Goal: Task Accomplishment & Management: Manage account settings

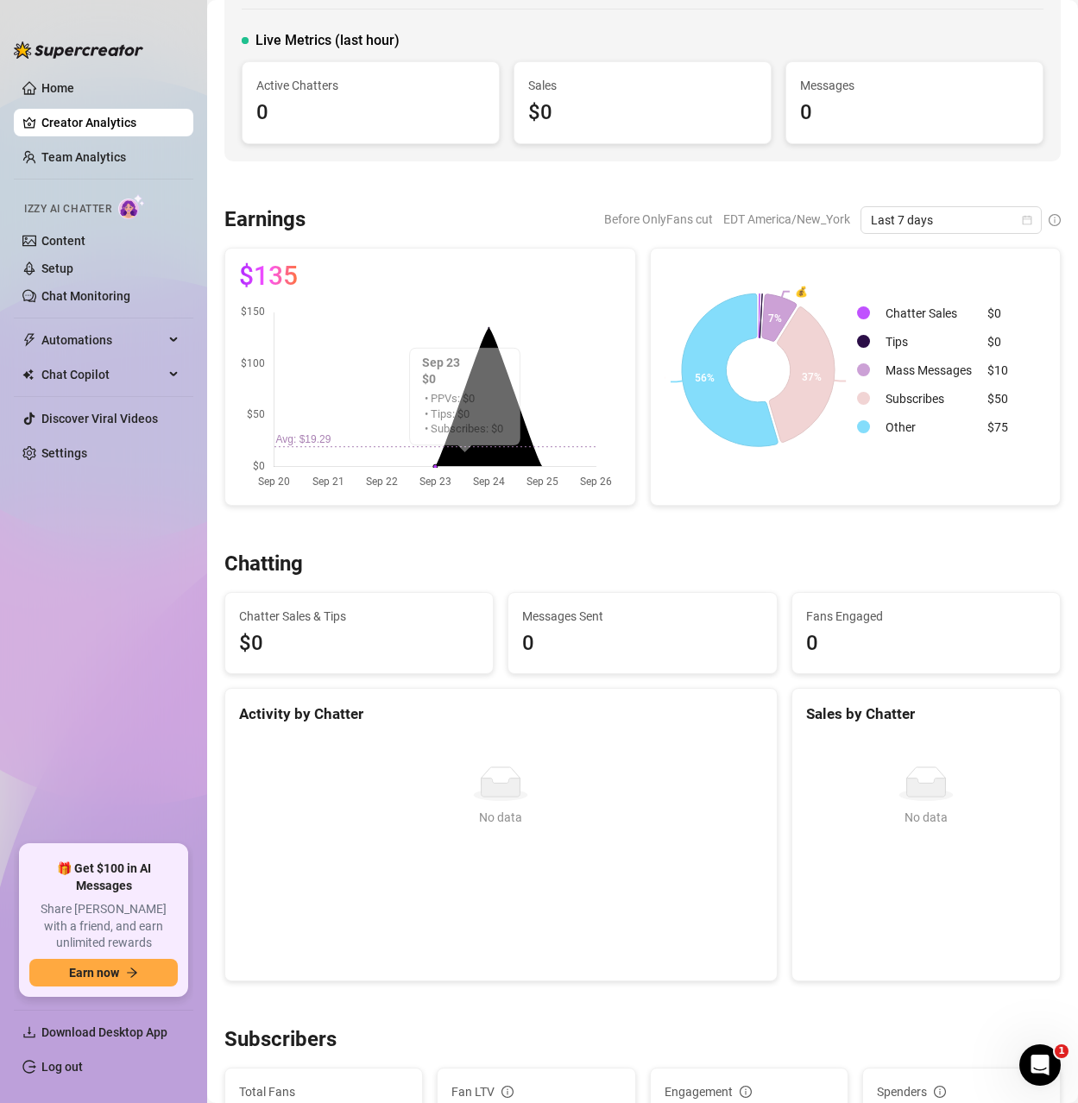
scroll to position [432, 0]
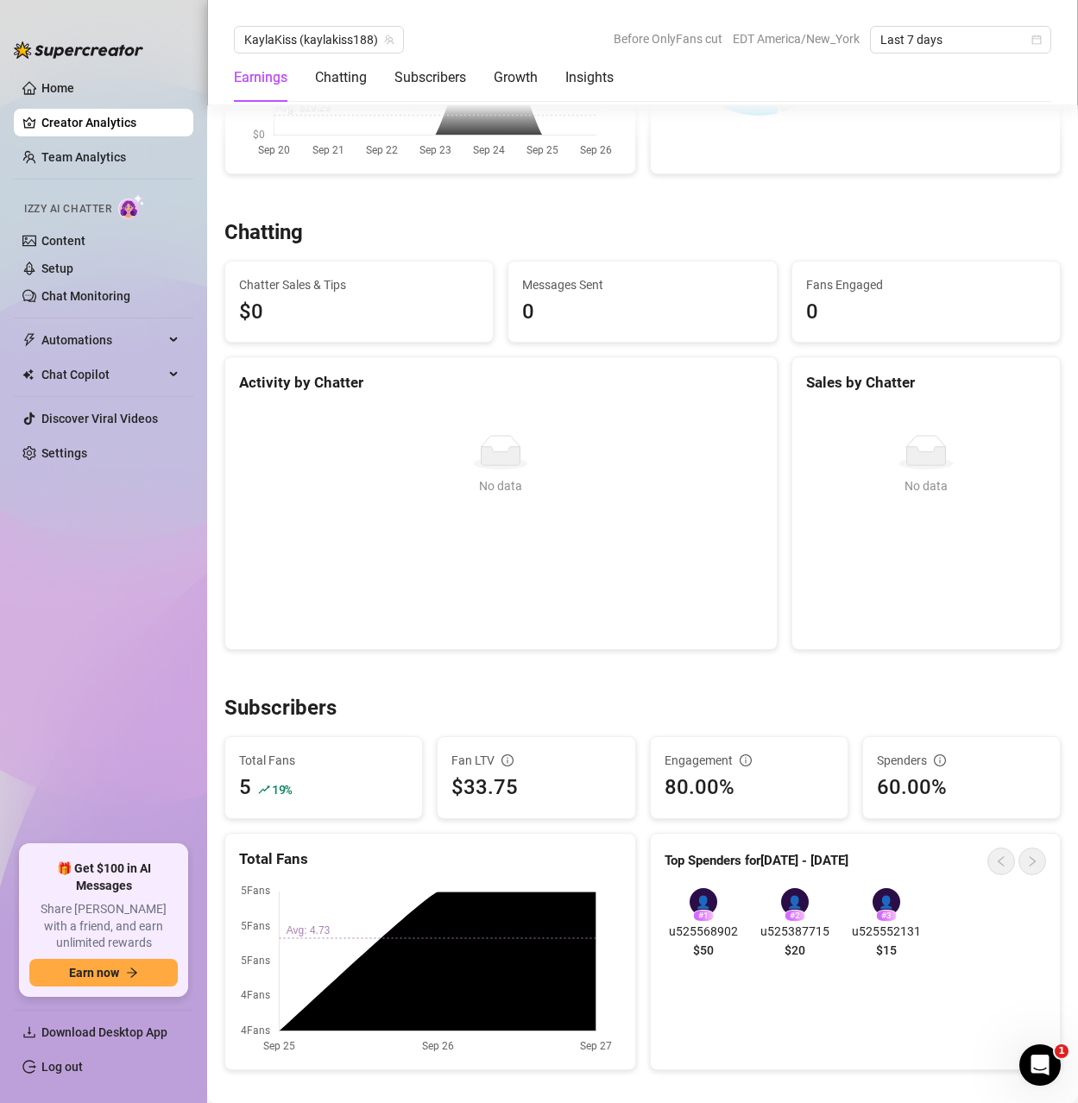
click at [695, 223] on div "Chatting" at bounding box center [642, 233] width 837 height 28
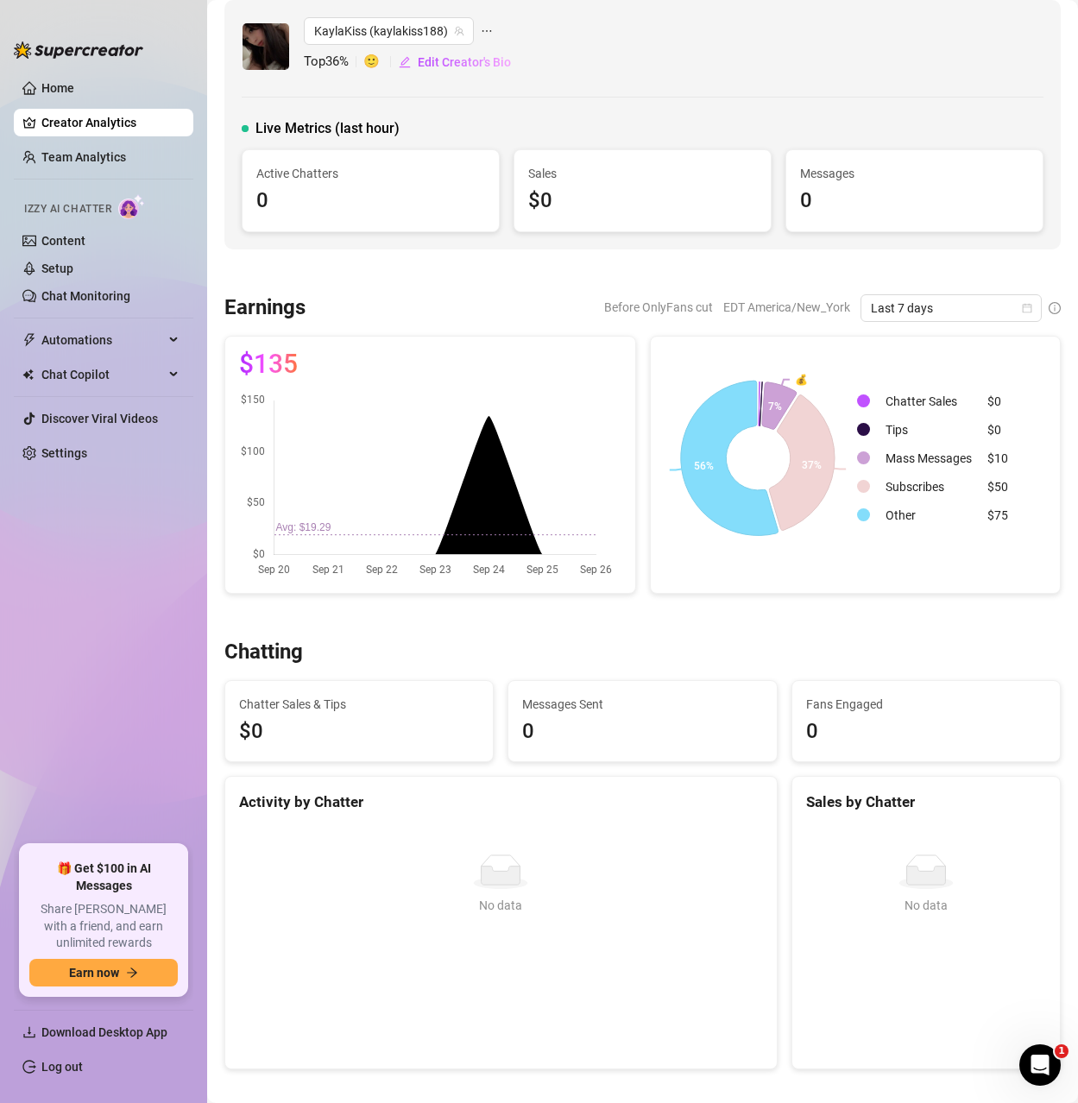
scroll to position [0, 0]
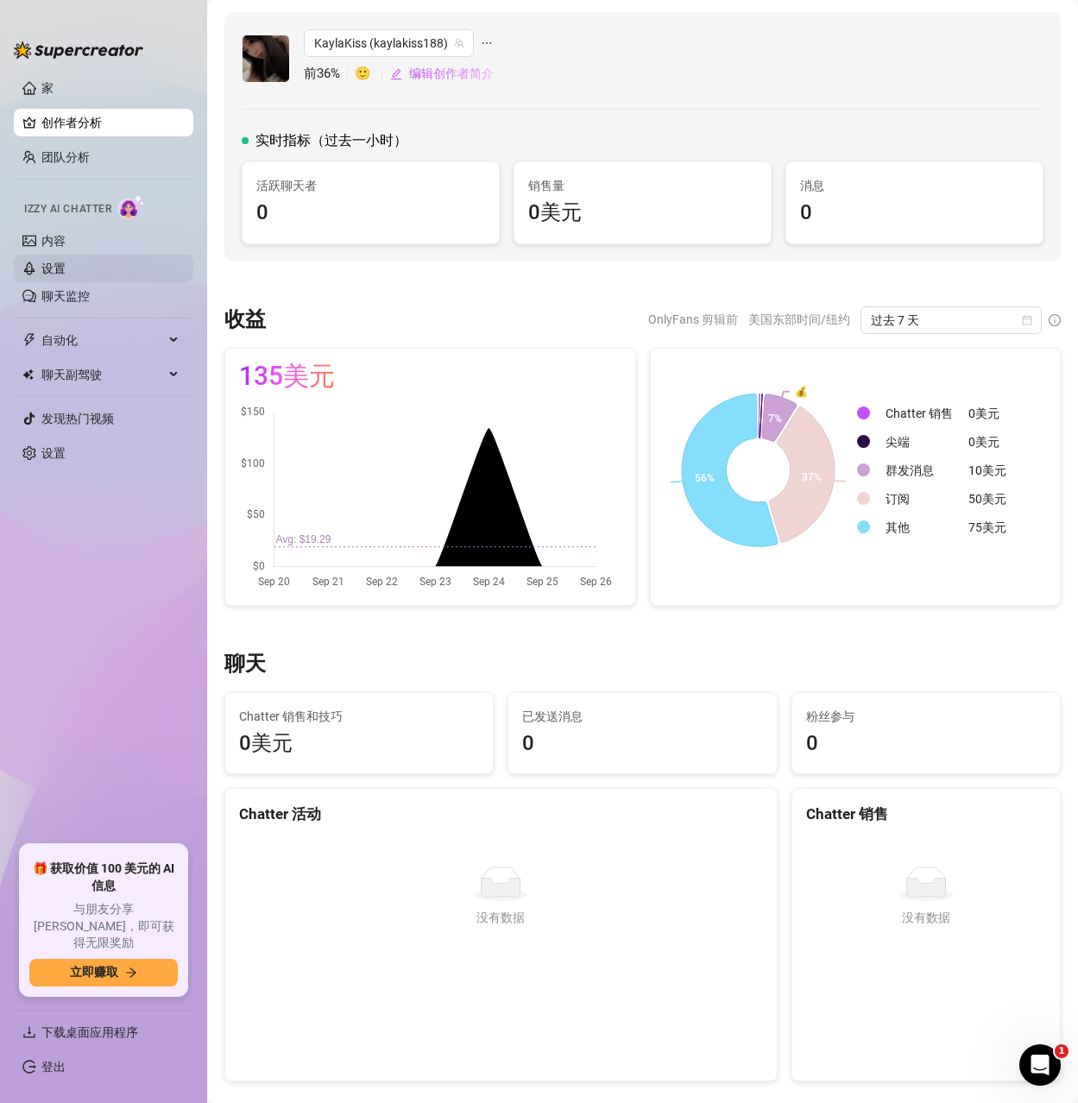
click at [66, 263] on link "设置" at bounding box center [53, 269] width 24 height 14
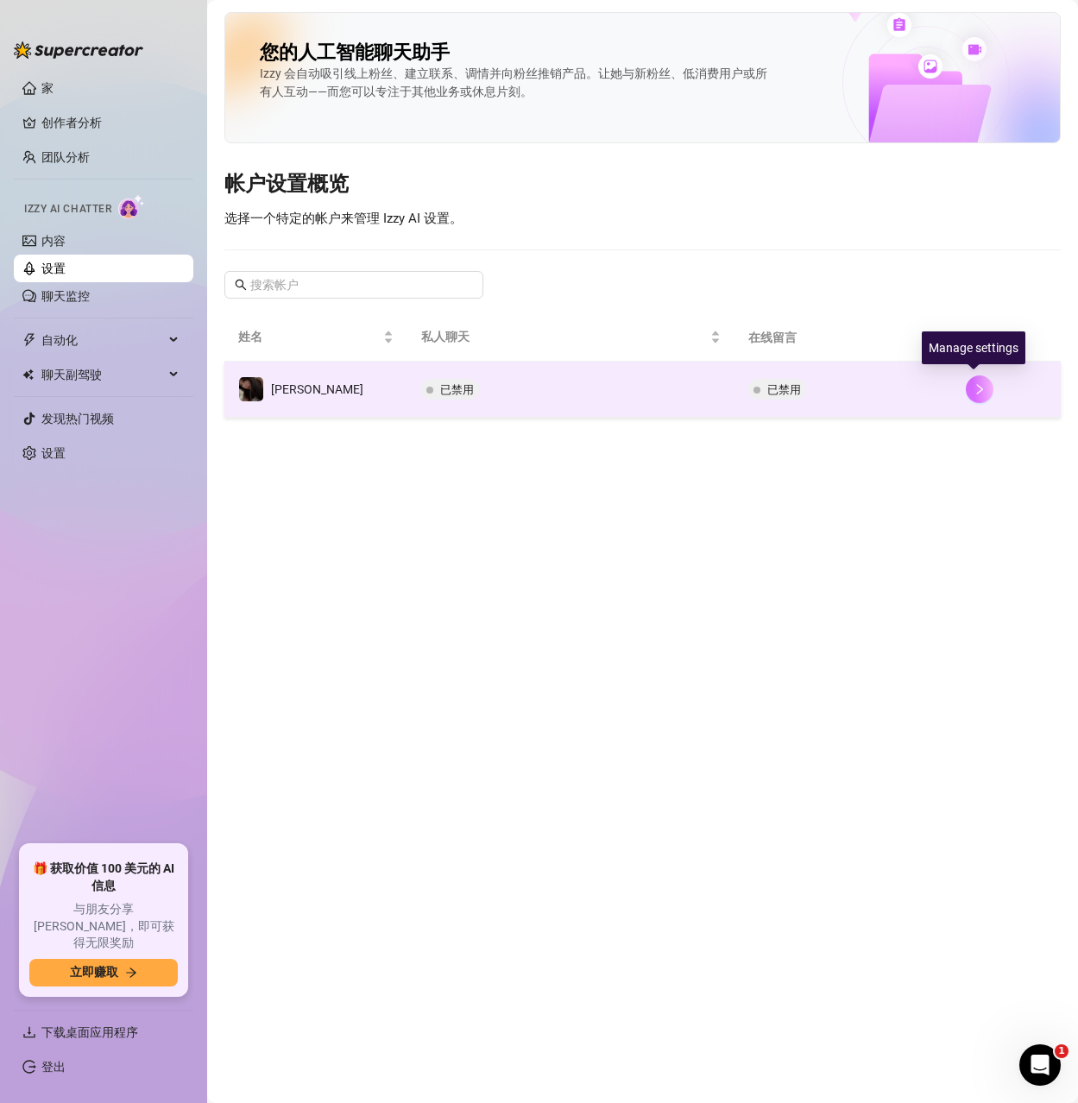
click at [974, 387] on icon "正确的" at bounding box center [980, 389] width 12 height 12
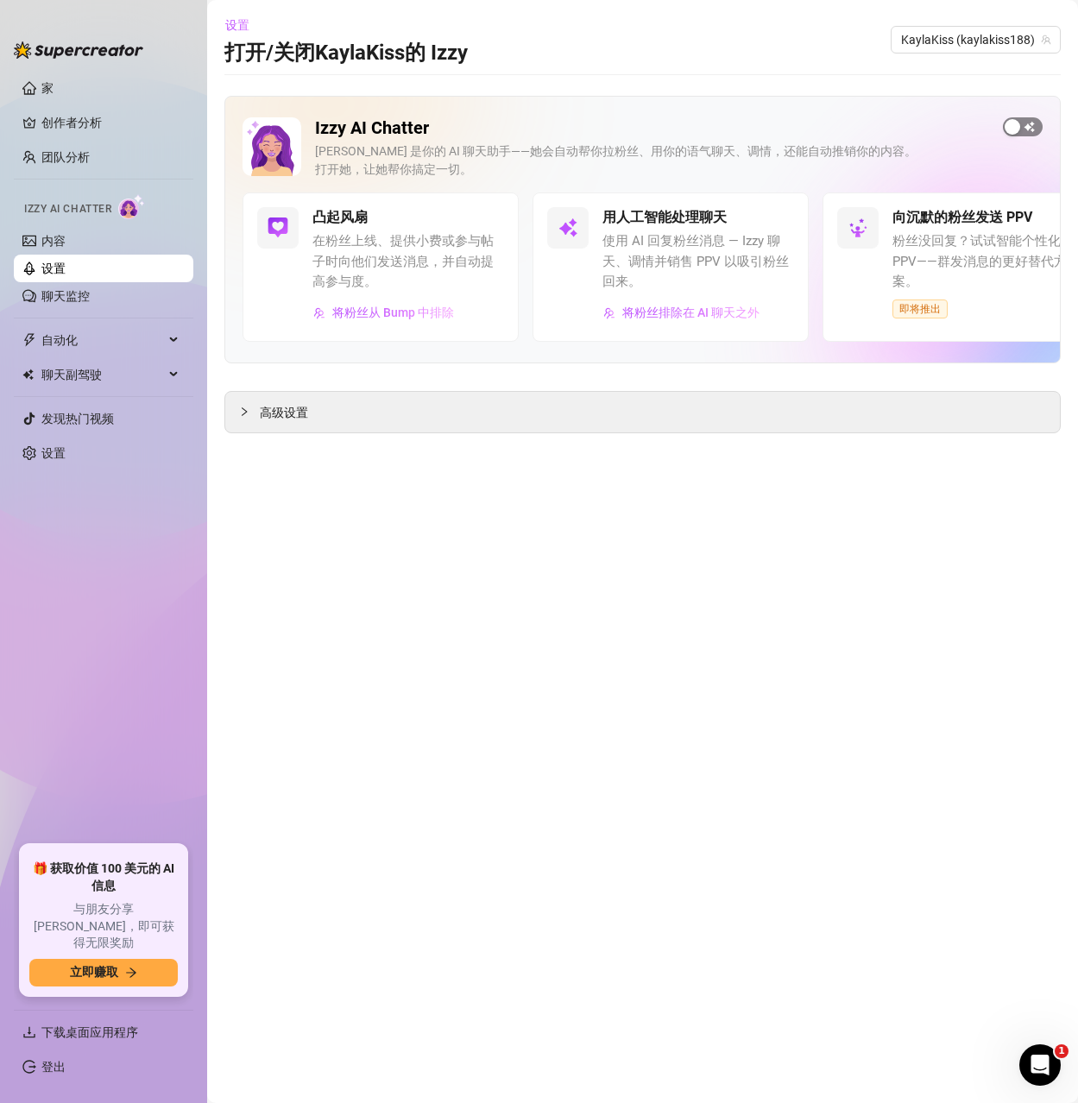
click at [1020, 126] on div "button" at bounding box center [1013, 127] width 16 height 16
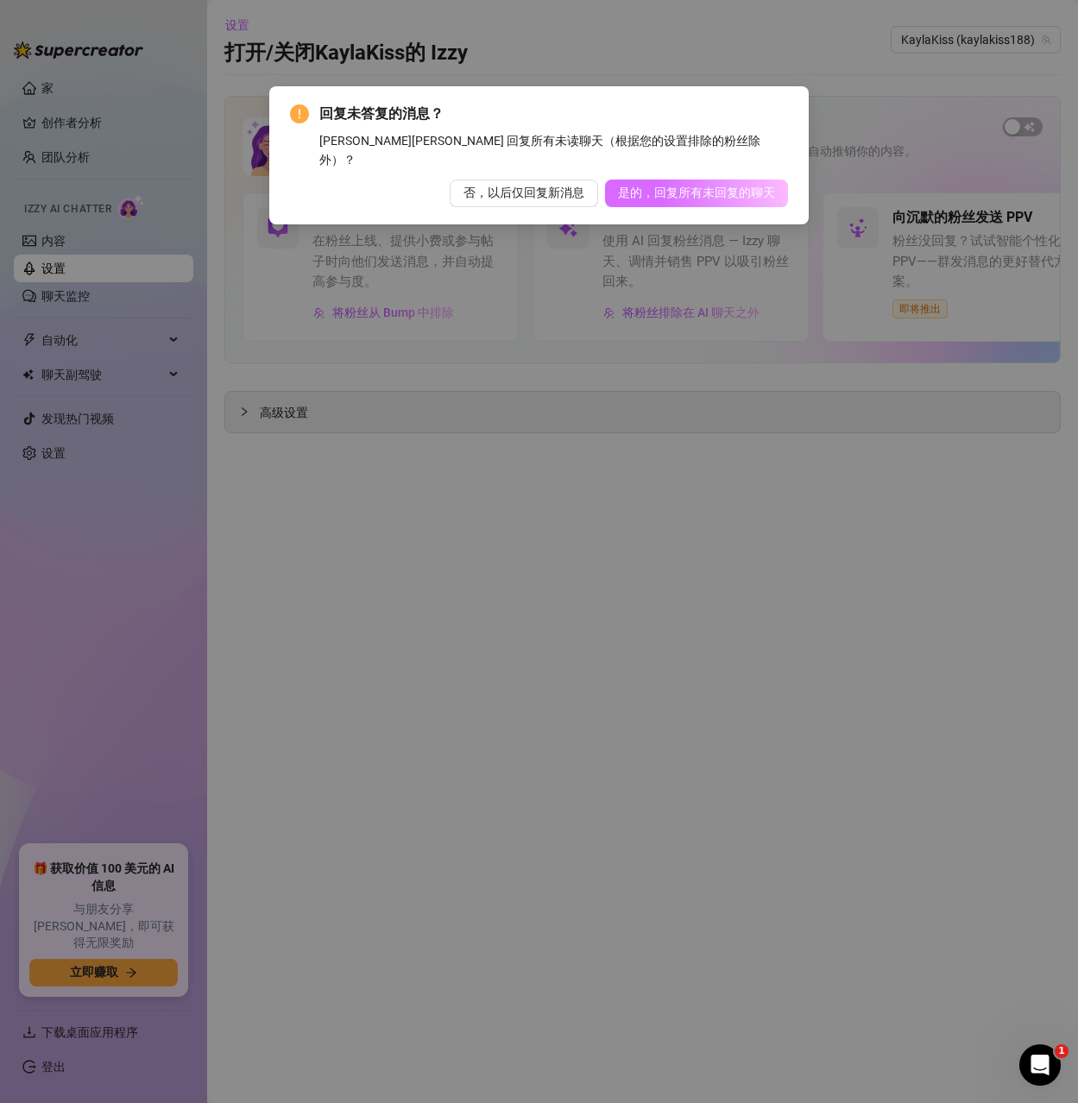
click at [662, 186] on font "是的，回复所有未回复的聊天" at bounding box center [696, 193] width 157 height 14
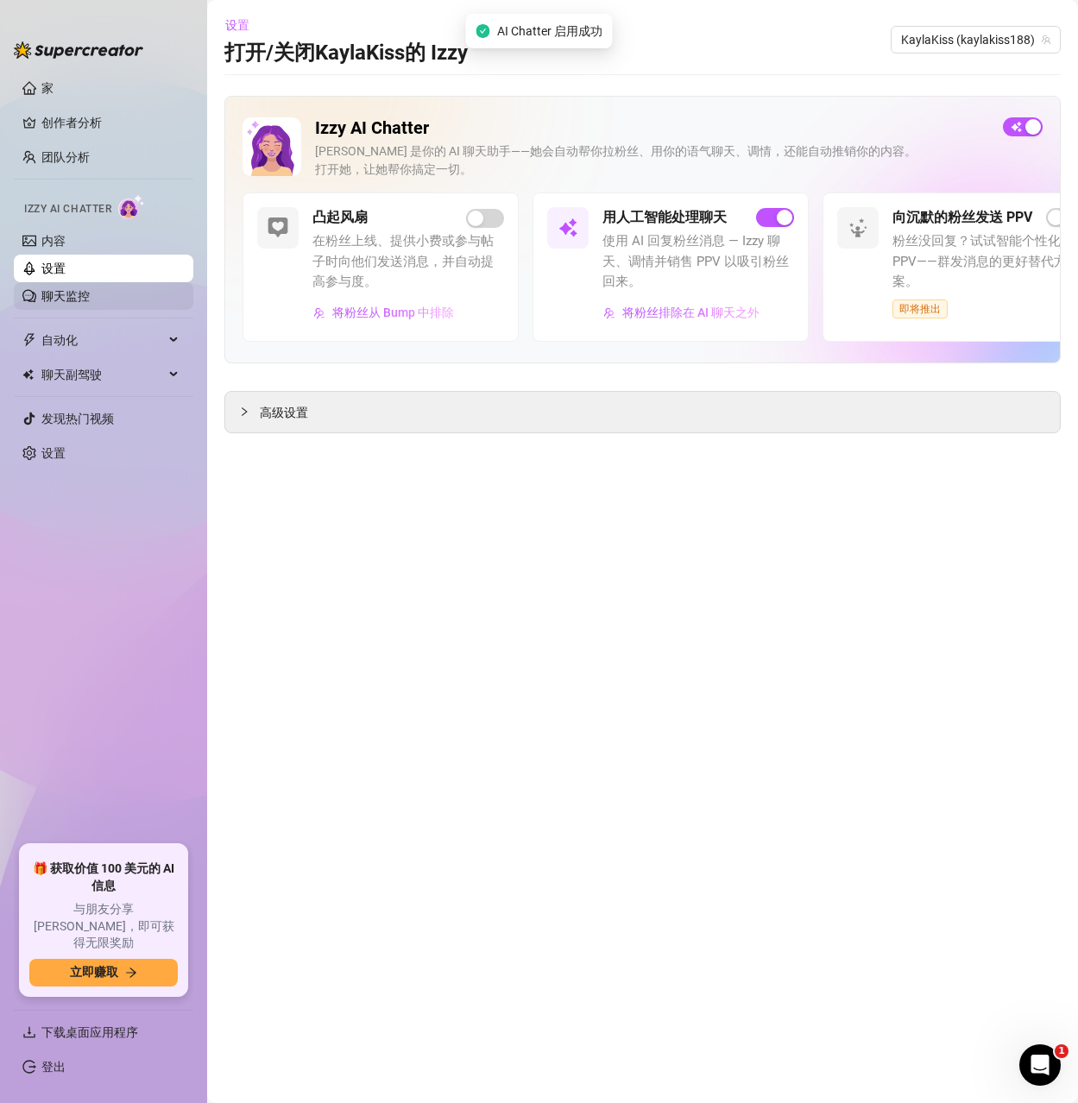
click at [54, 291] on link "聊天监控" at bounding box center [65, 296] width 48 height 14
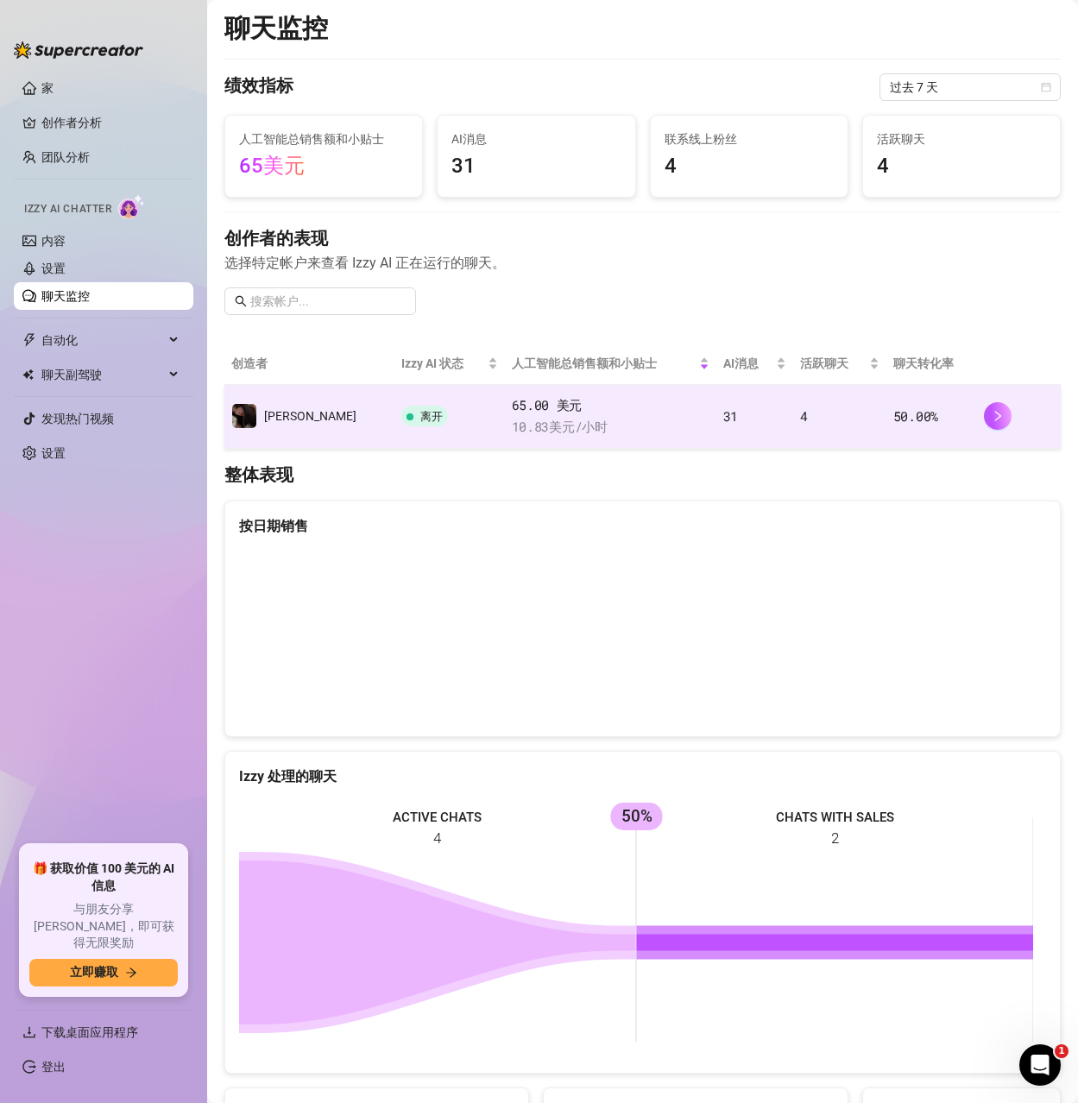
click at [585, 419] on span "10.83 美元 /小时" at bounding box center [611, 427] width 198 height 21
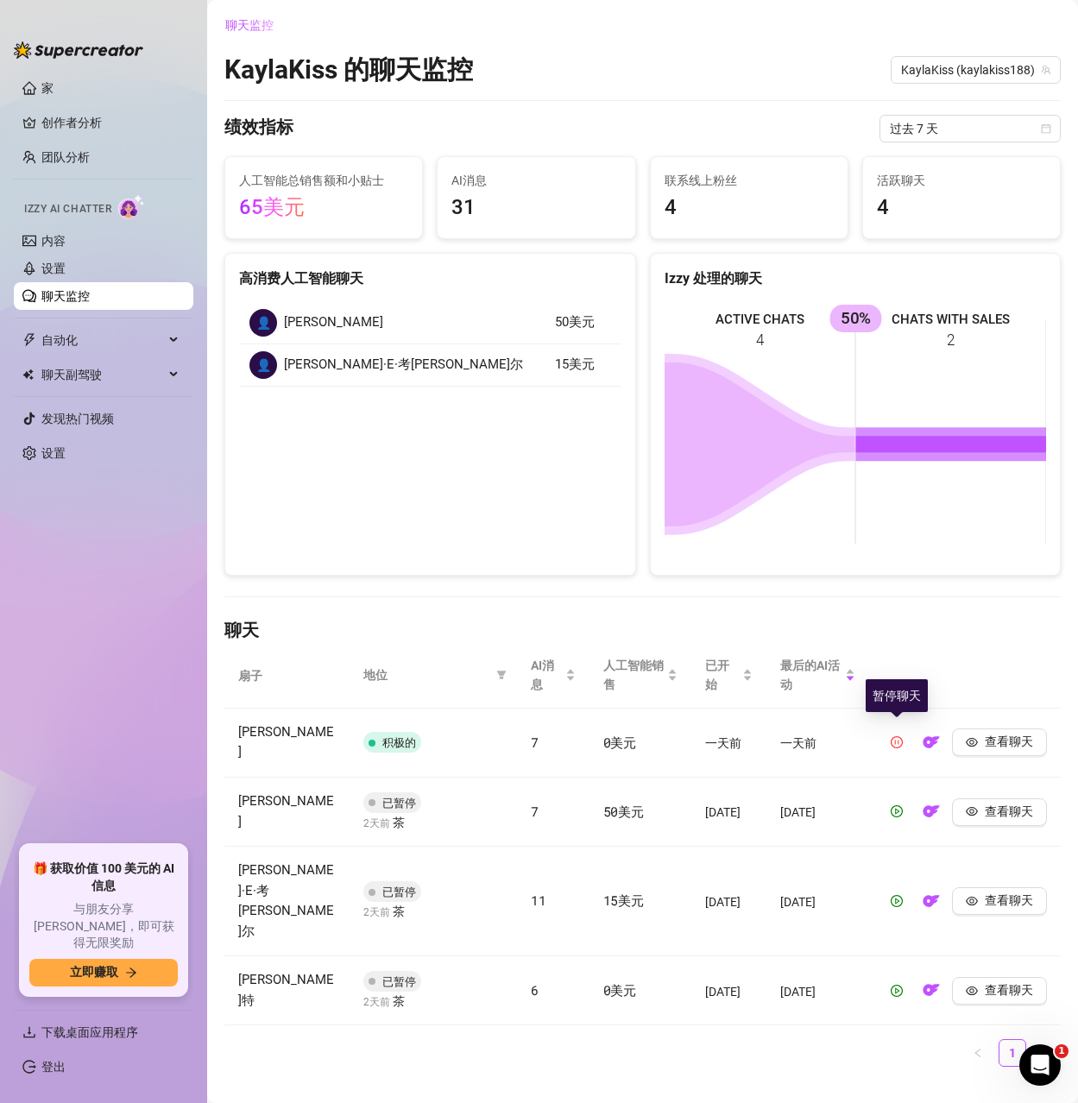
click at [901, 736] on icon "暂停圈" at bounding box center [897, 742] width 12 height 12
click at [898, 743] on icon "游戏圈" at bounding box center [897, 743] width 4 height 6
click at [123, 974] on button "立即赚取" at bounding box center [103, 973] width 149 height 28
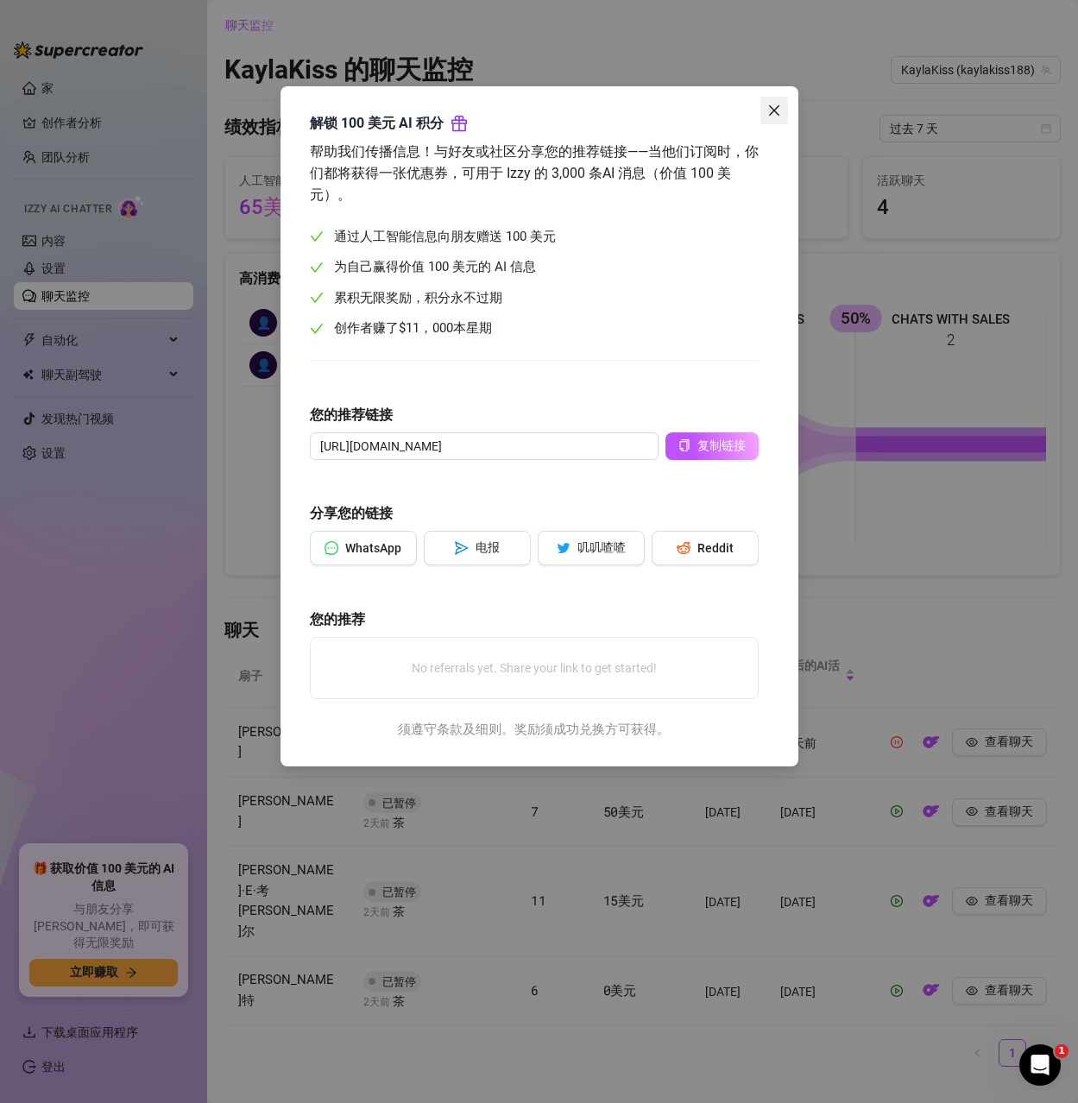
click at [778, 111] on icon "关闭" at bounding box center [775, 111] width 14 height 14
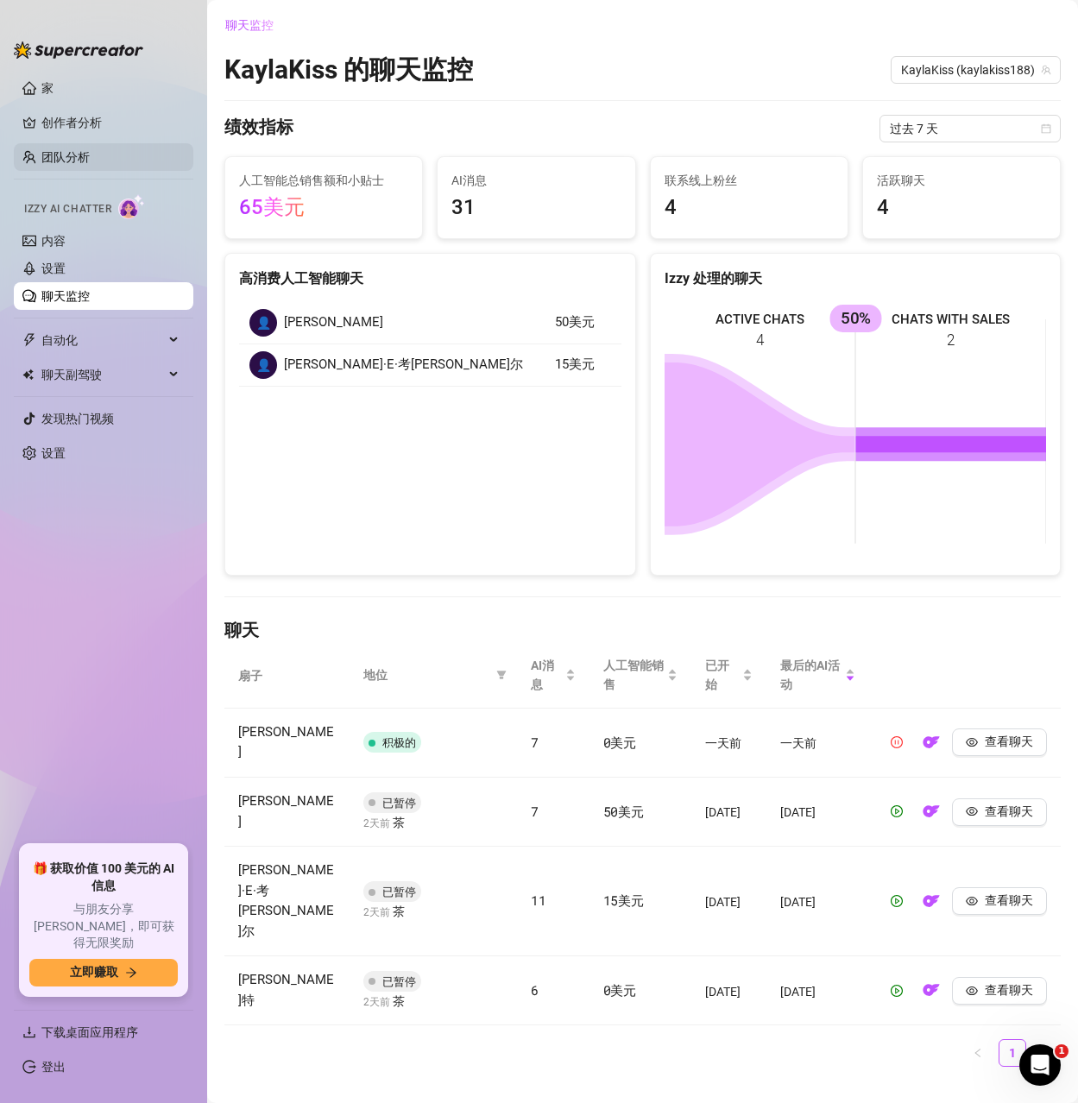
click at [90, 150] on link "团队分析" at bounding box center [65, 157] width 48 height 14
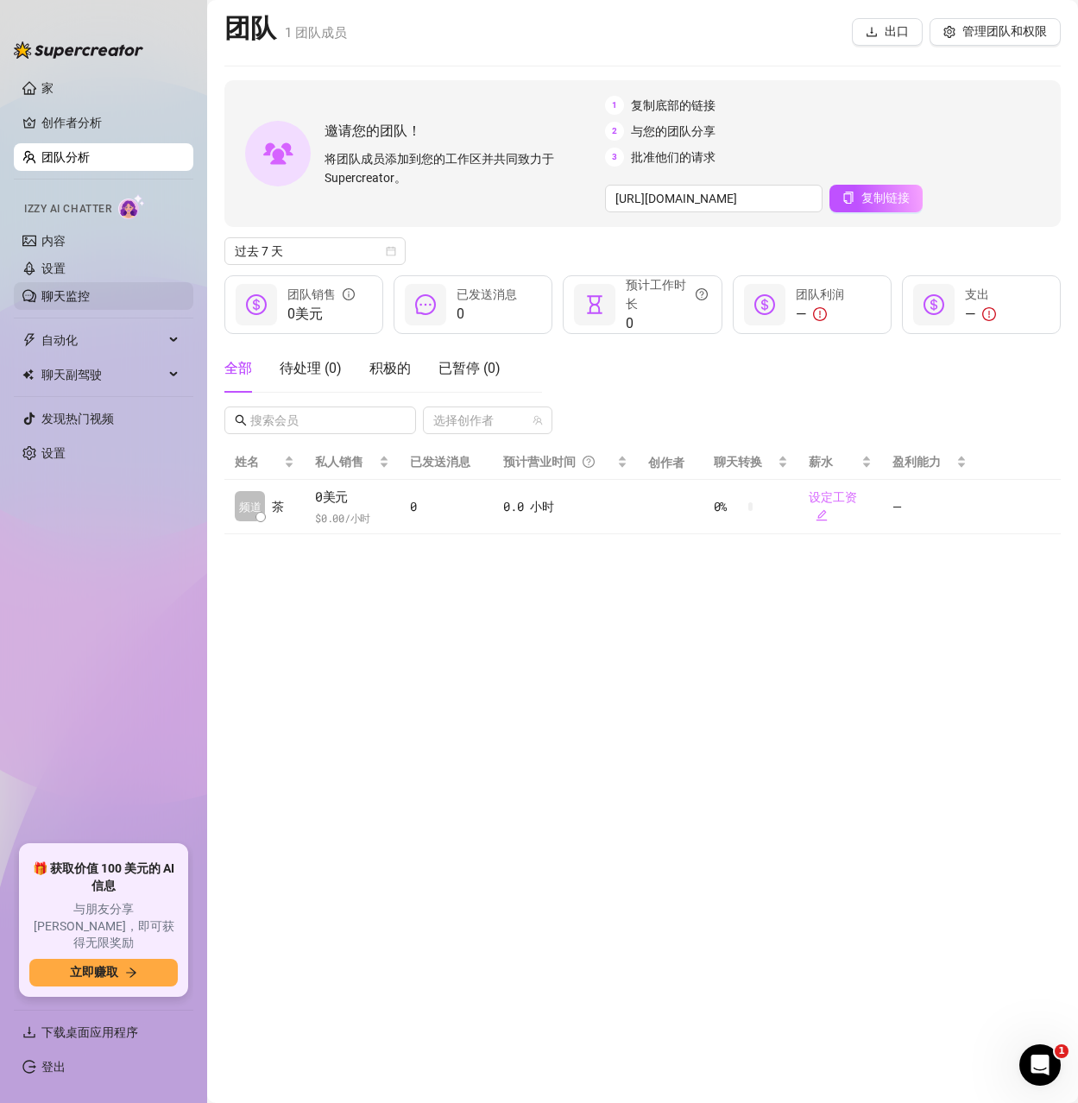
click at [85, 290] on link "聊天监控" at bounding box center [65, 296] width 48 height 14
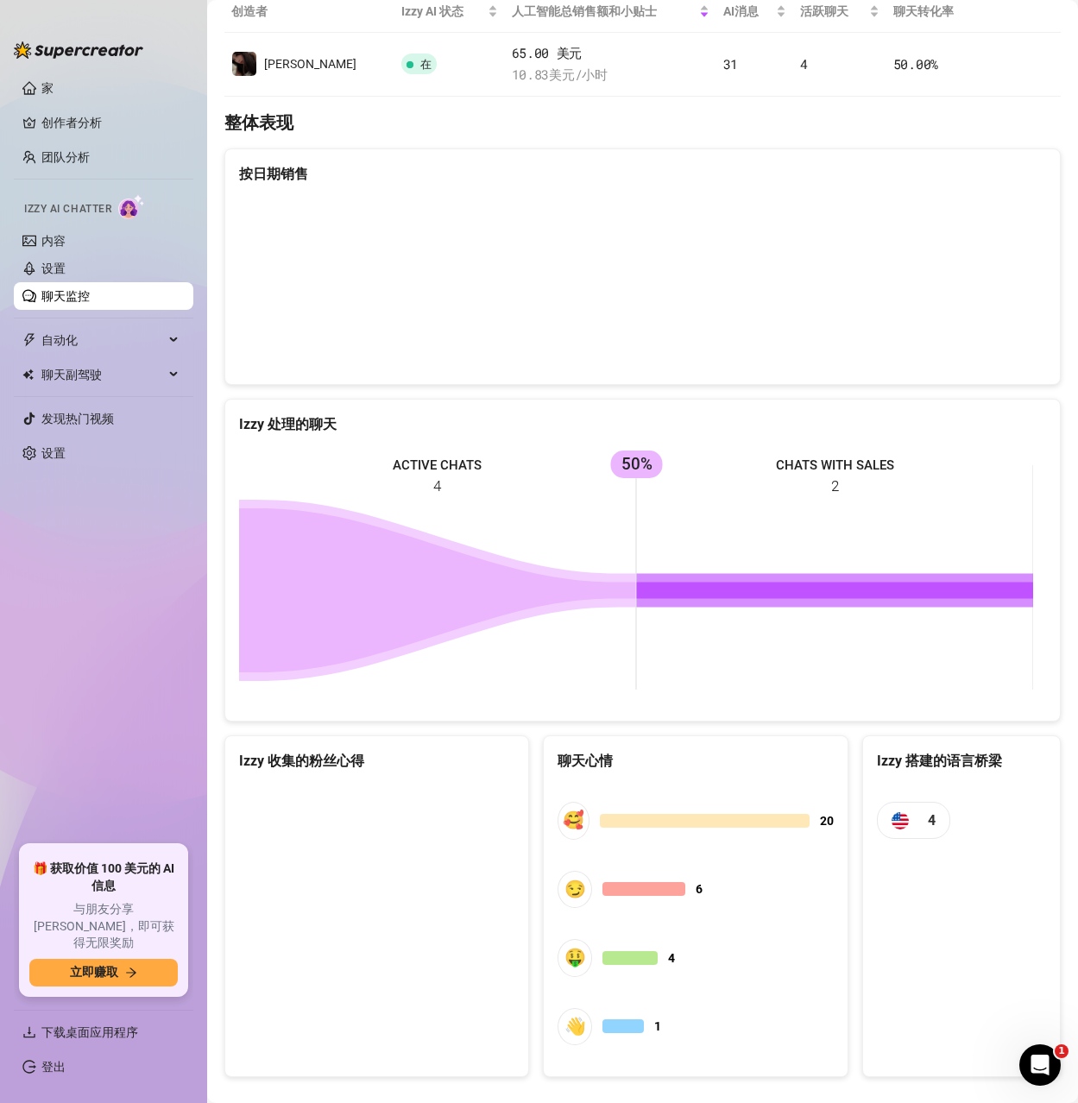
scroll to position [377, 0]
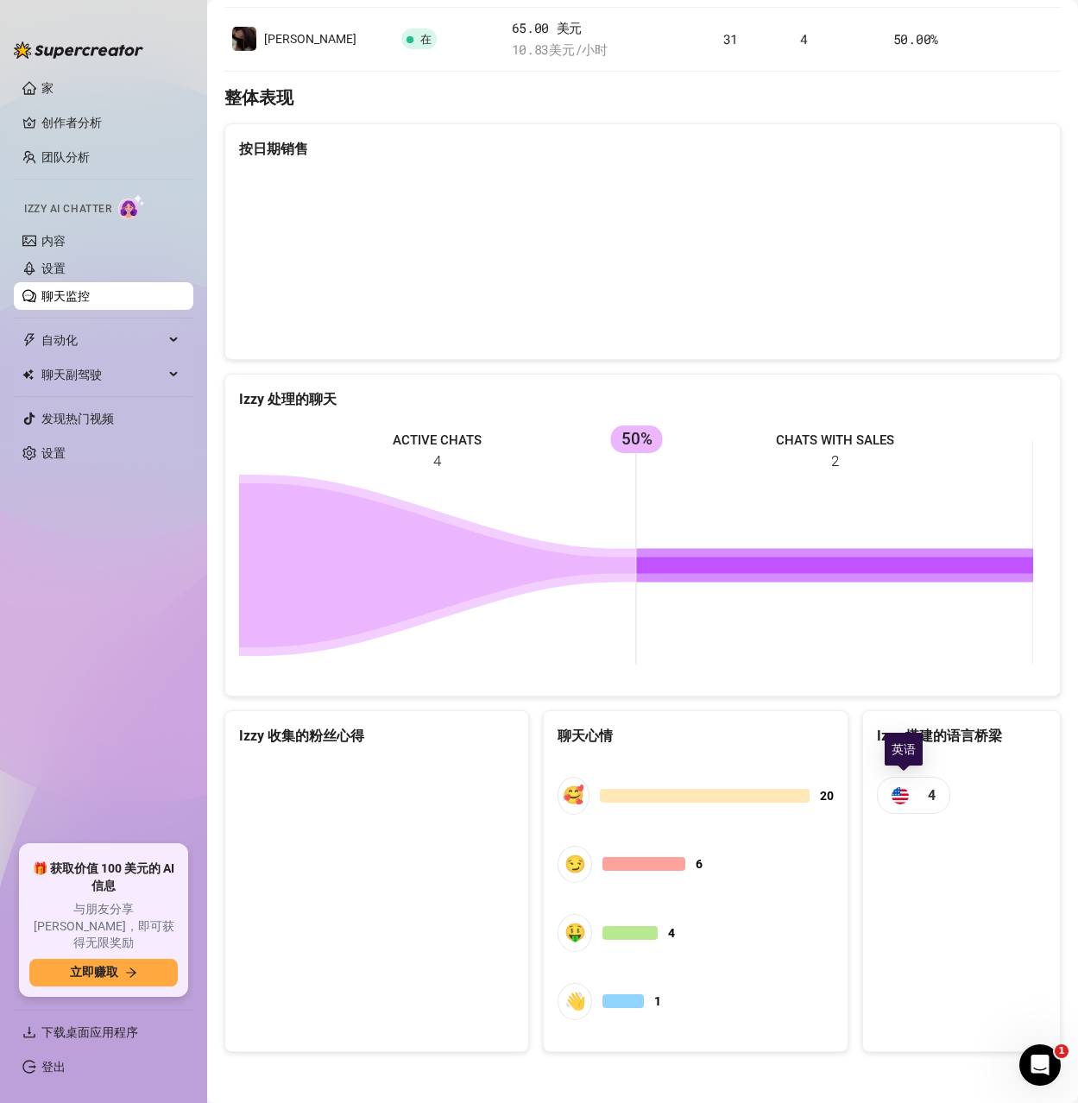
click at [928, 803] on span "4" at bounding box center [932, 796] width 8 height 22
click at [380, 871] on canvas at bounding box center [374, 889] width 270 height 259
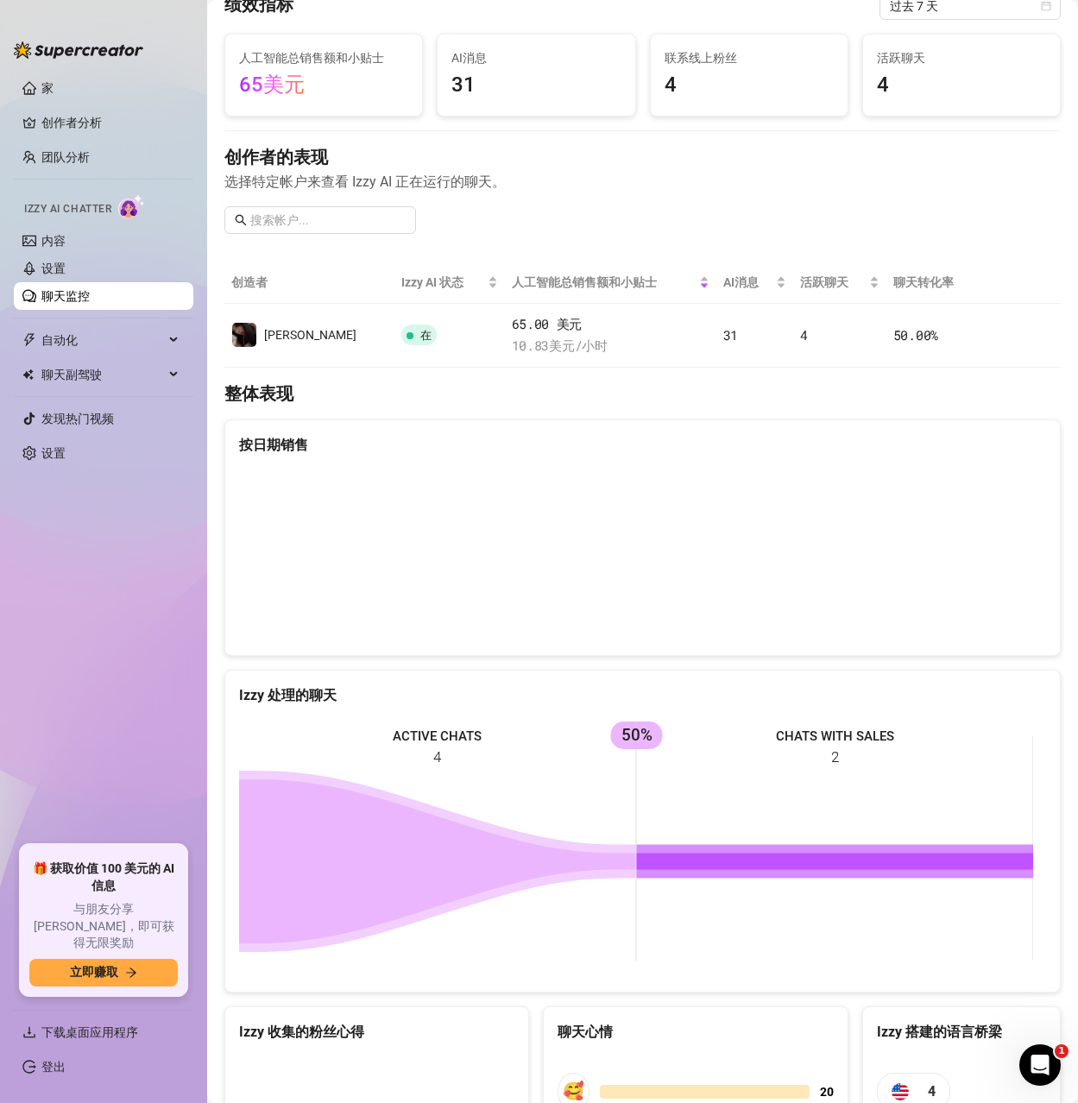
scroll to position [0, 0]
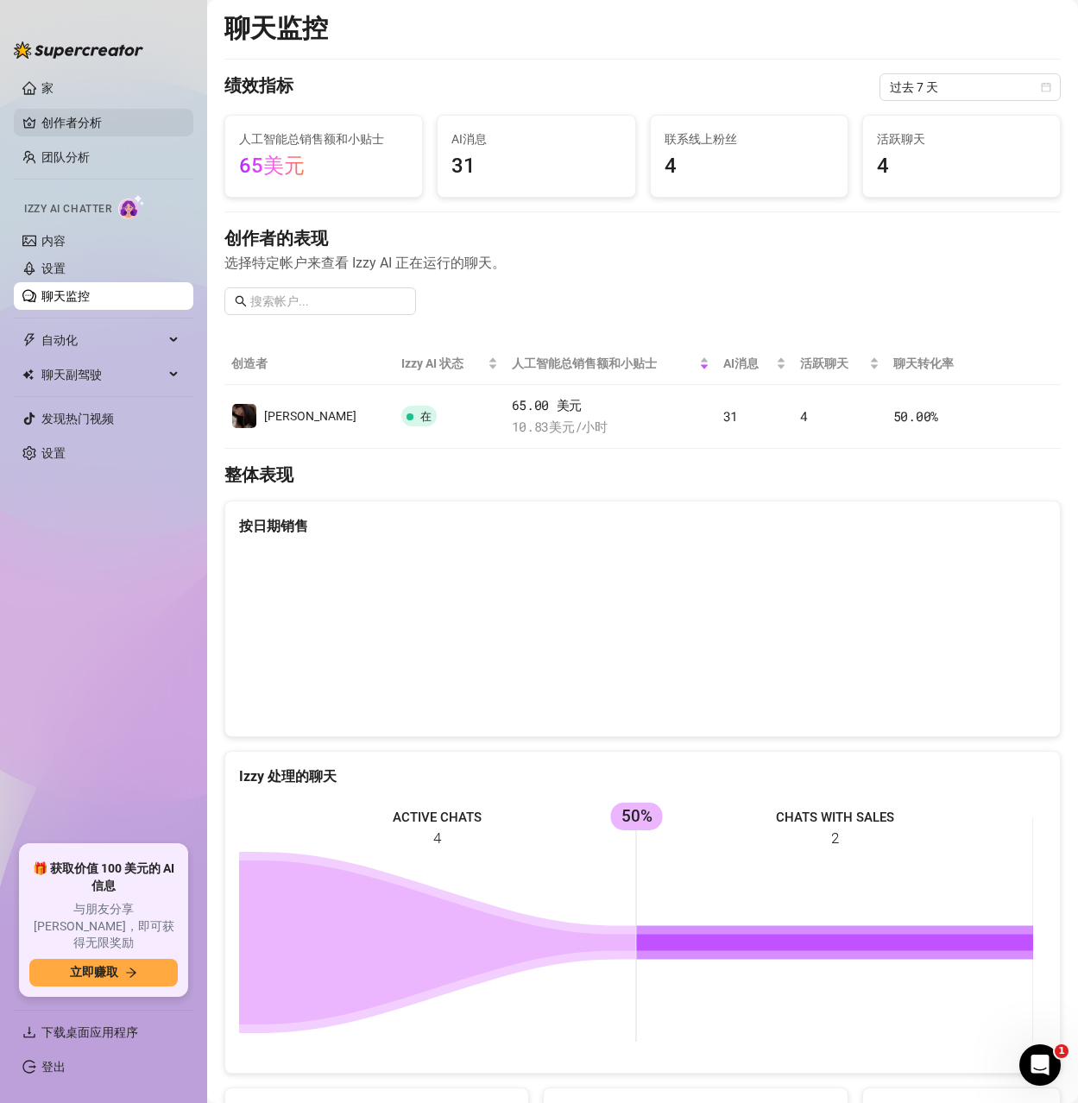
click at [72, 122] on link "创作者分析" at bounding box center [110, 123] width 138 height 28
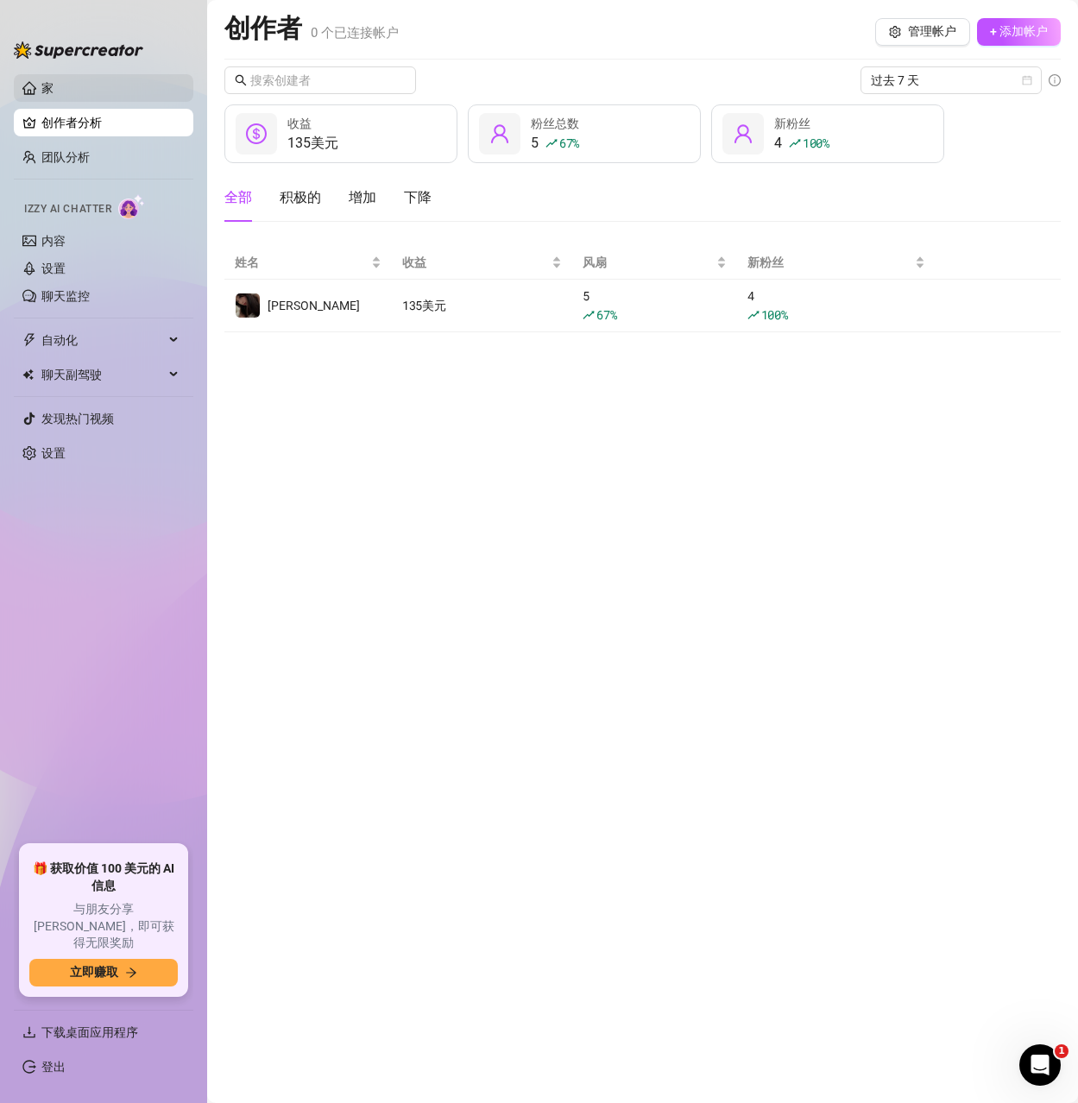
click at [41, 85] on link "家" at bounding box center [47, 88] width 12 height 14
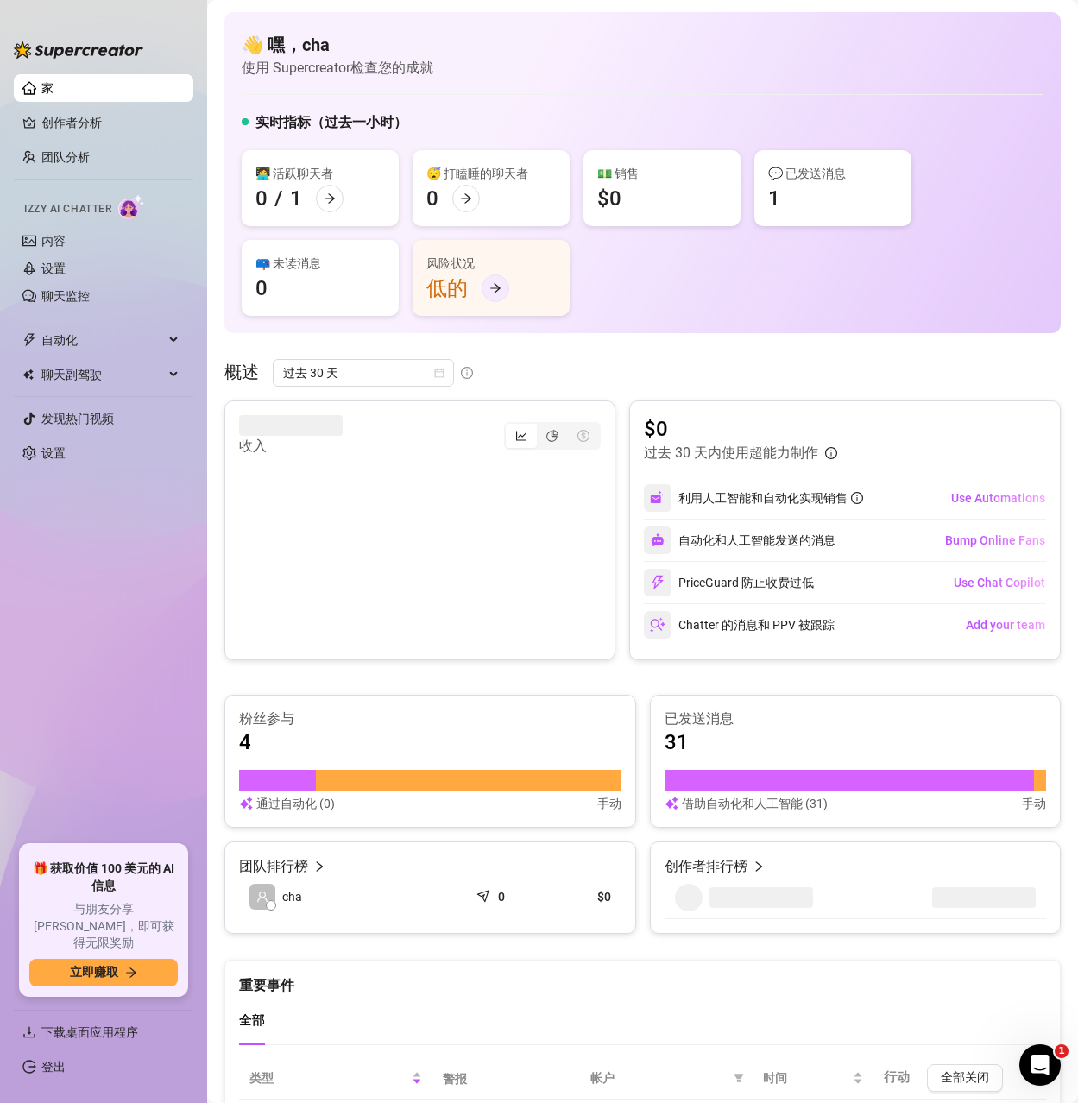
click at [487, 284] on div at bounding box center [496, 289] width 28 height 28
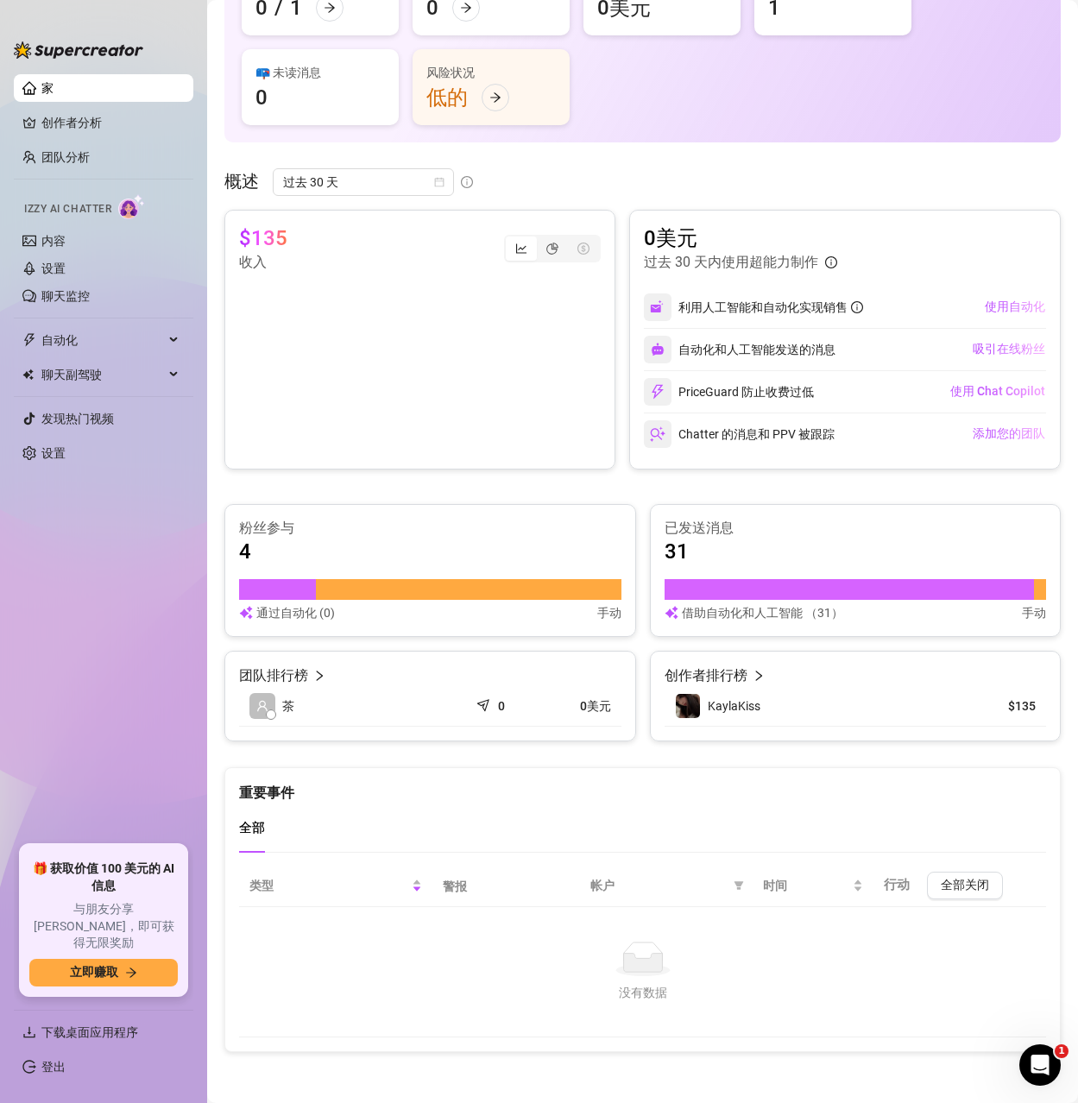
scroll to position [192, 0]
